Goal: Task Accomplishment & Management: Use online tool/utility

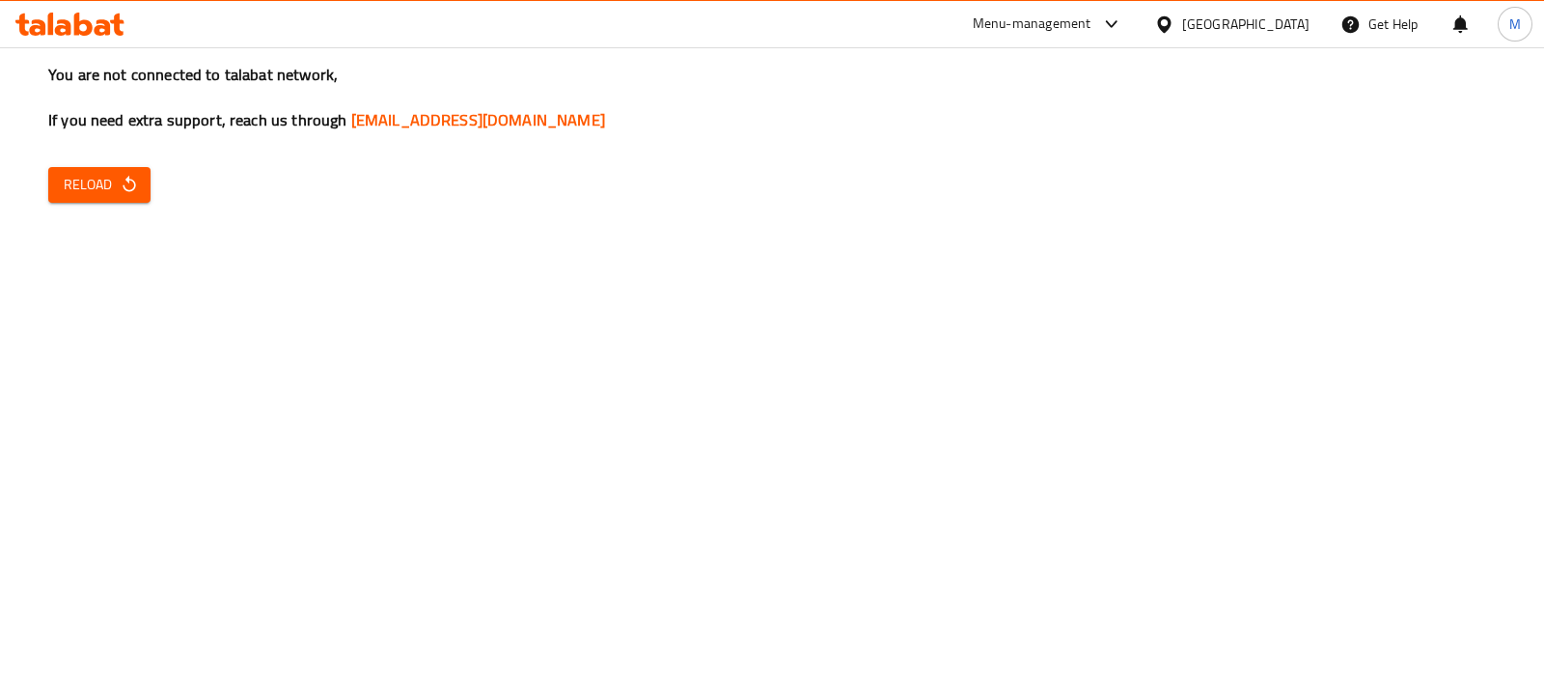
click at [1036, 229] on div "You are not connected to talabat network, If you need extra support, reach us t…" at bounding box center [772, 337] width 1544 height 675
click at [101, 191] on span "Reload" at bounding box center [99, 185] width 71 height 24
click at [134, 180] on icon "button" at bounding box center [129, 184] width 19 height 19
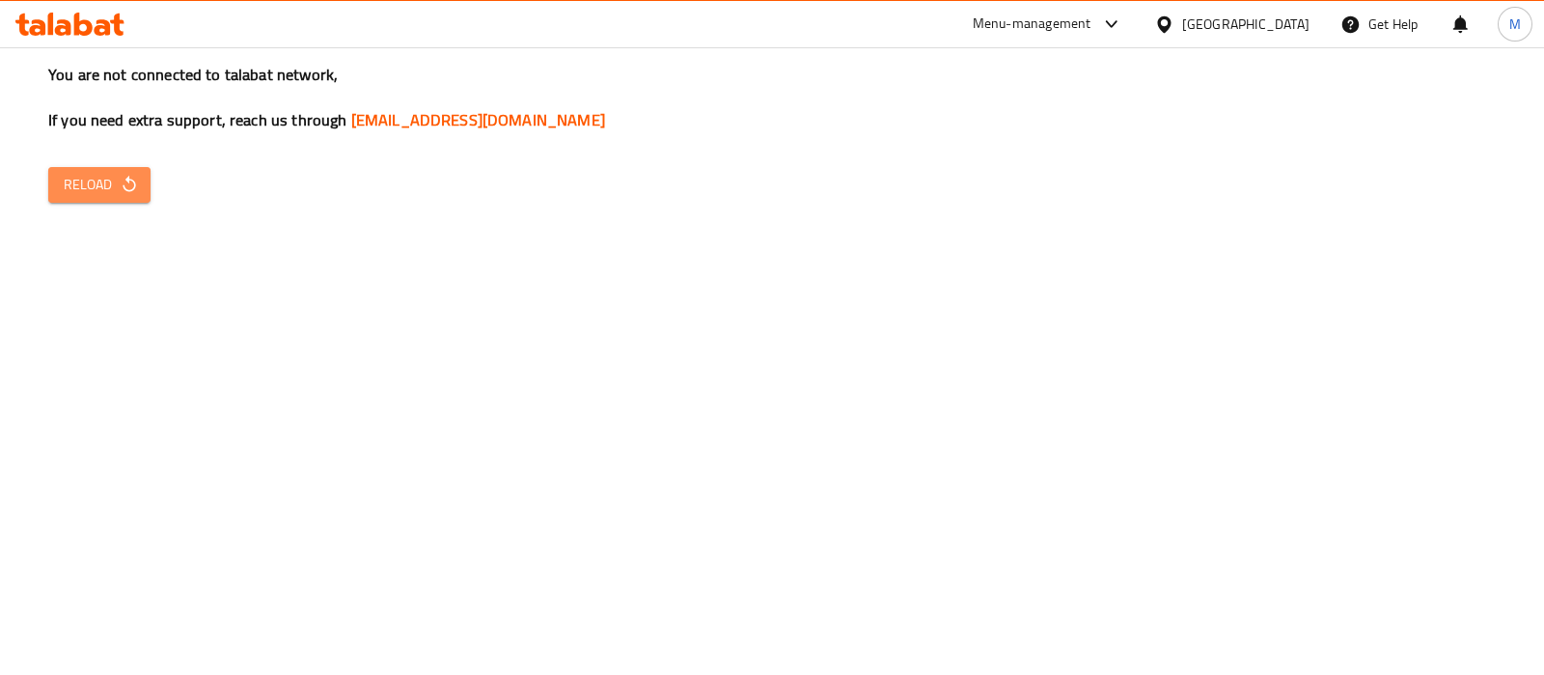
click at [134, 180] on icon "button" at bounding box center [129, 184] width 19 height 19
